Goal: Information Seeking & Learning: Learn about a topic

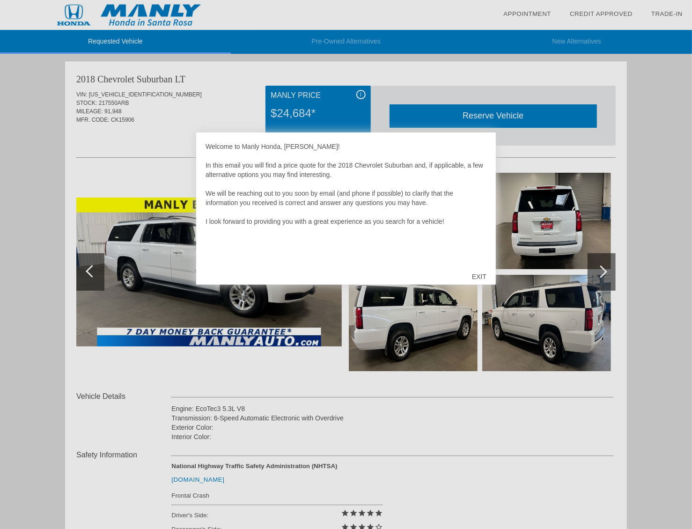
click at [478, 274] on div "EXIT" at bounding box center [479, 277] width 33 height 28
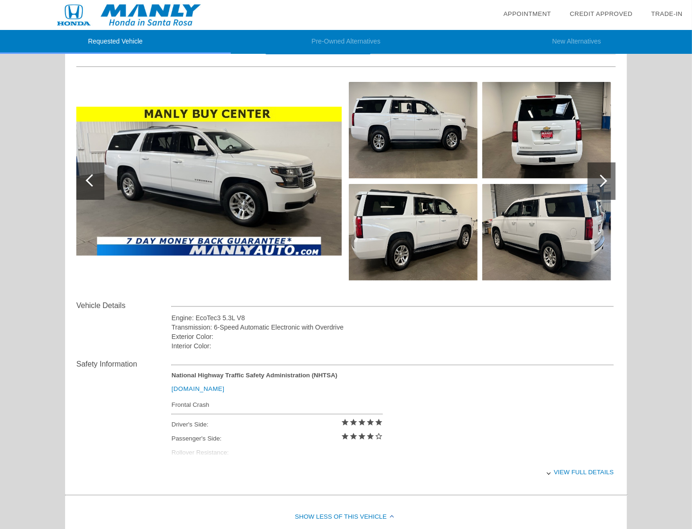
scroll to position [94, 0]
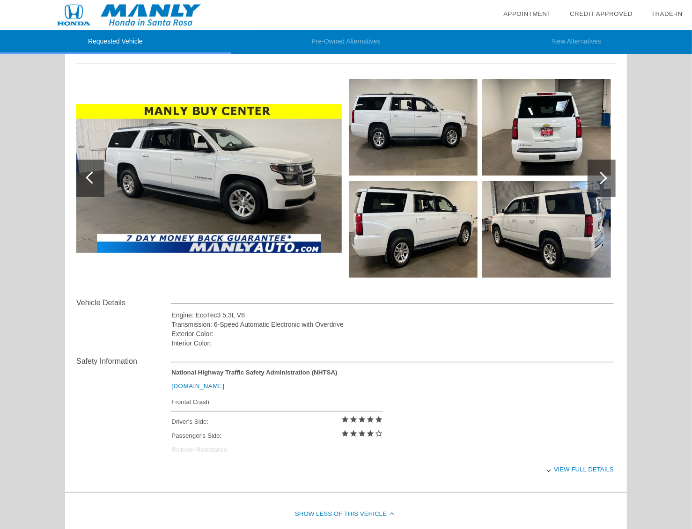
click at [570, 468] on div "View full details" at bounding box center [392, 469] width 443 height 23
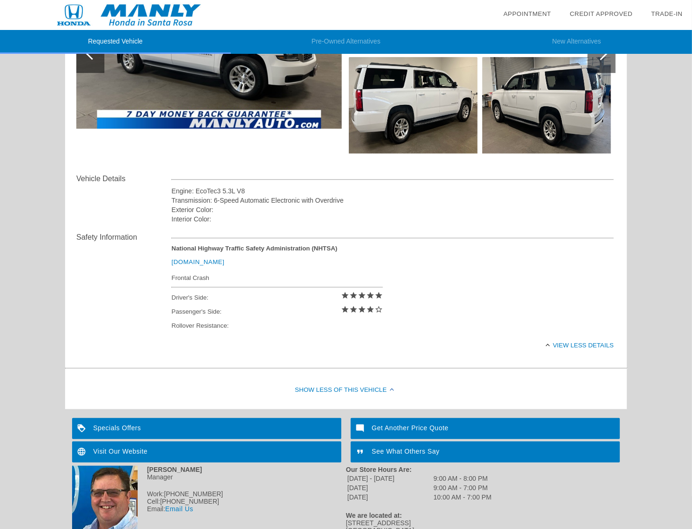
scroll to position [234, 0]
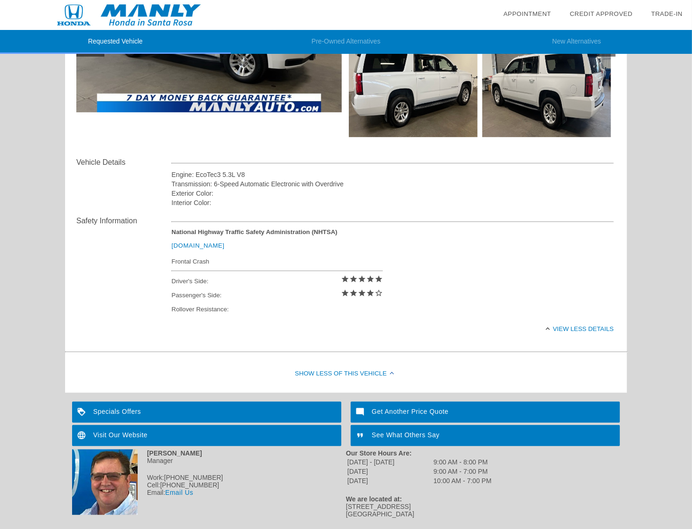
click at [192, 246] on link "[DOMAIN_NAME]" at bounding box center [197, 245] width 53 height 7
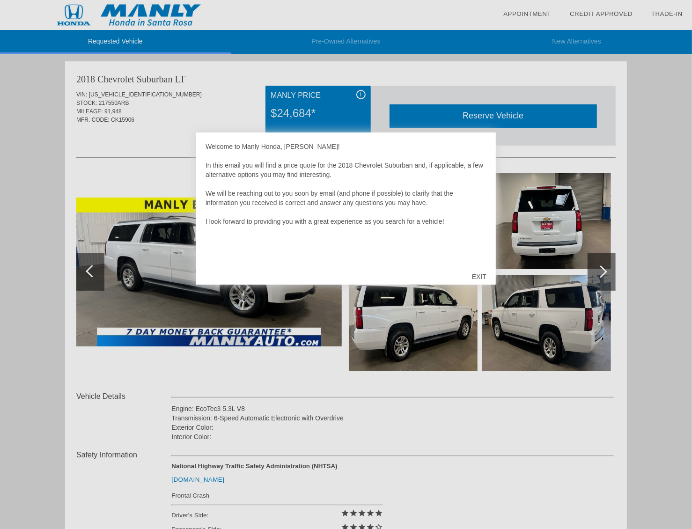
click at [481, 272] on div "EXIT" at bounding box center [479, 277] width 33 height 28
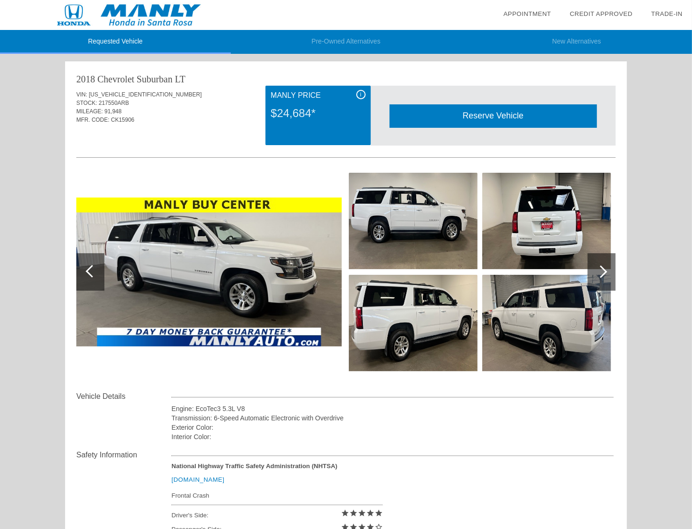
scroll to position [141, 0]
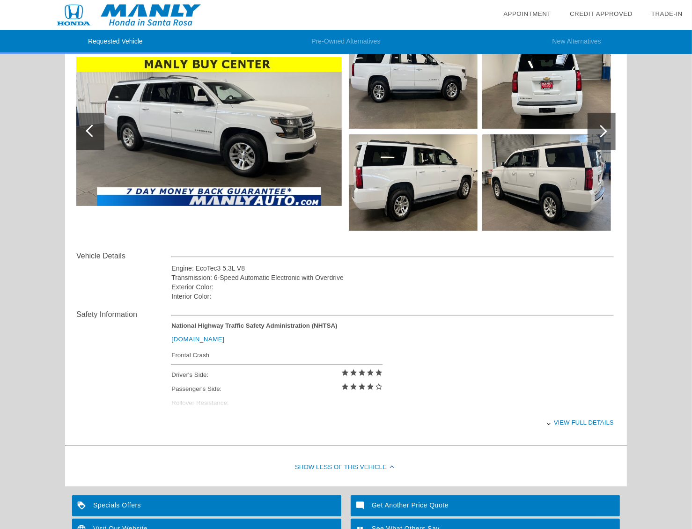
click at [582, 424] on div "View full details" at bounding box center [392, 422] width 443 height 23
click at [582, 424] on div "View less details" at bounding box center [392, 422] width 443 height 23
click at [582, 424] on div "View full details" at bounding box center [392, 422] width 443 height 23
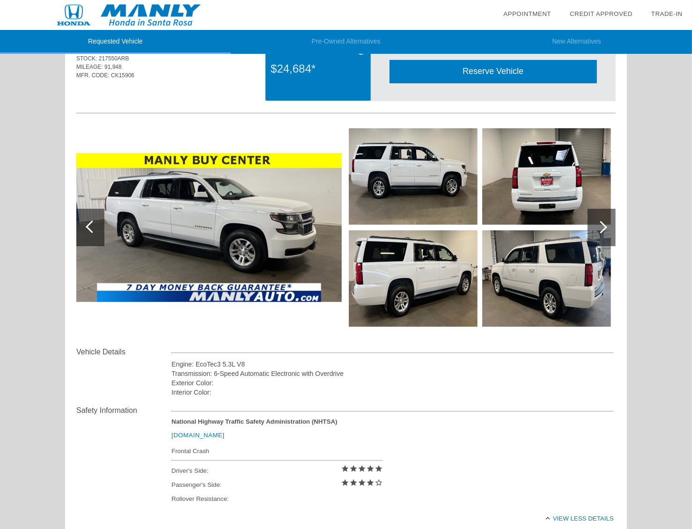
scroll to position [0, 0]
